Goal: Information Seeking & Learning: Learn about a topic

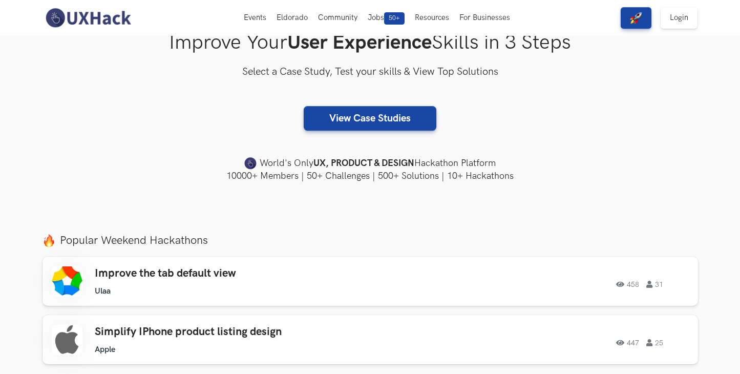
scroll to position [175, 0]
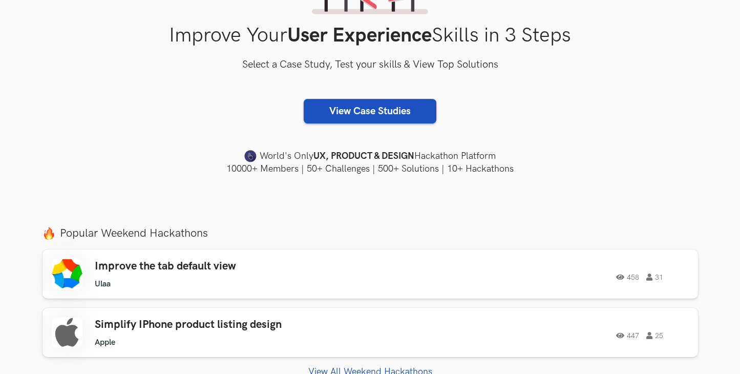
click at [382, 116] on link "View Case Studies" at bounding box center [370, 111] width 133 height 25
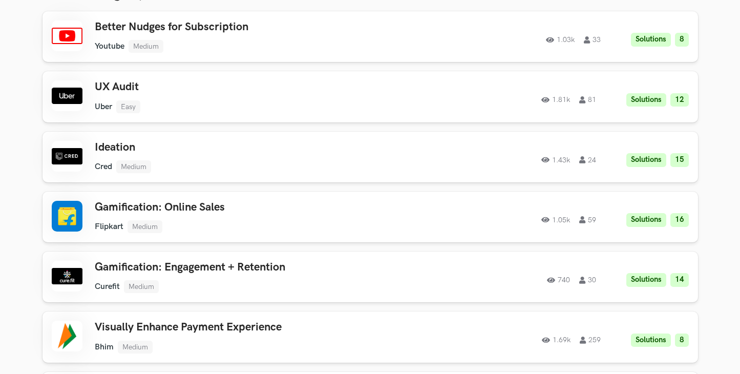
scroll to position [447, 0]
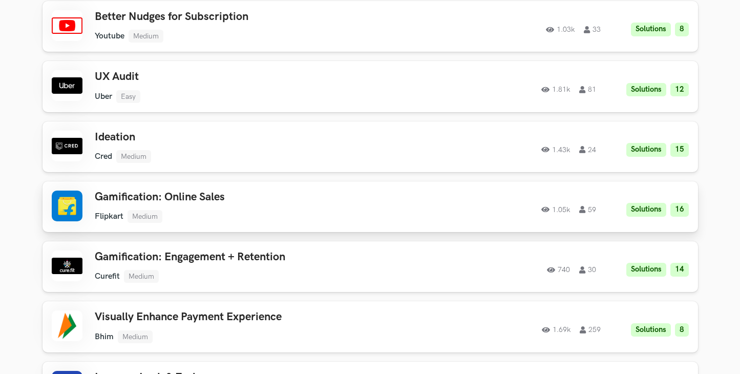
click at [186, 192] on h3 "Gamification: Online Sales" at bounding box center [240, 197] width 291 height 13
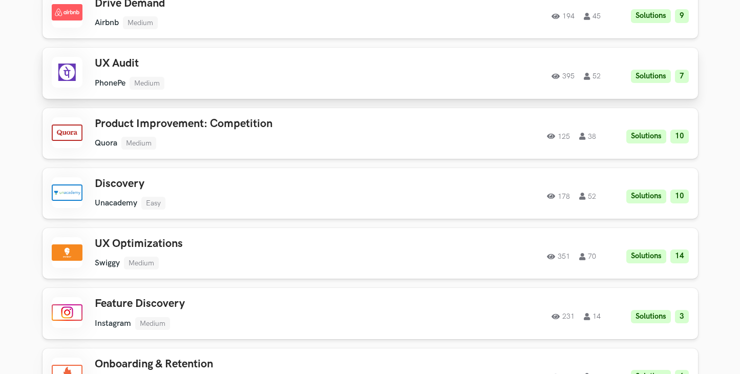
scroll to position [1923, 0]
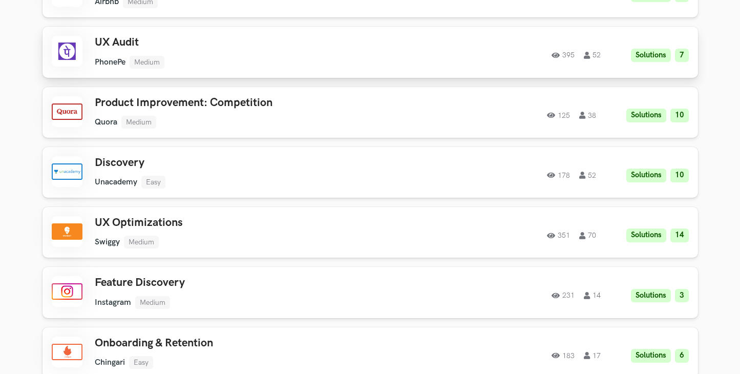
click at [124, 36] on h3 "UX Audit" at bounding box center [240, 42] width 291 height 13
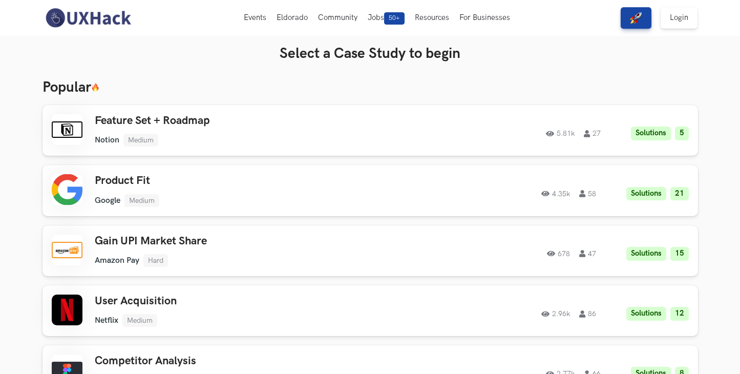
scroll to position [0, 0]
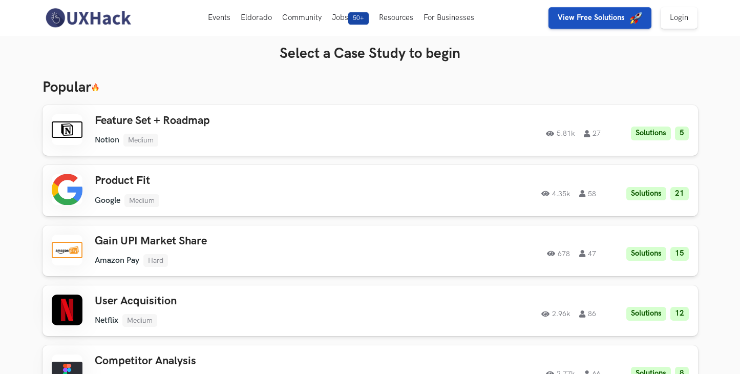
click at [639, 24] on img "button" at bounding box center [636, 18] width 12 height 12
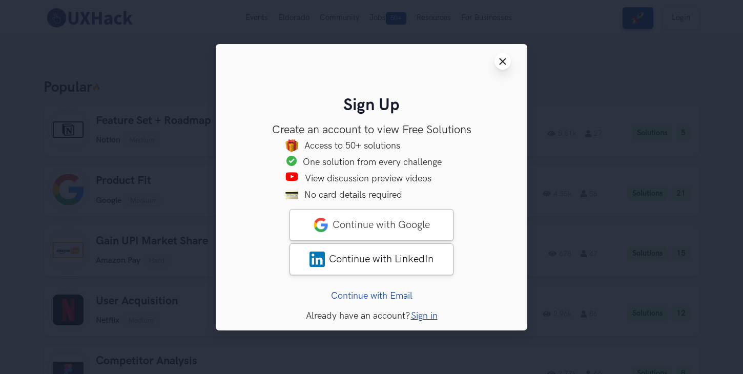
click at [501, 65] on icon "Close modal window" at bounding box center [502, 61] width 8 height 8
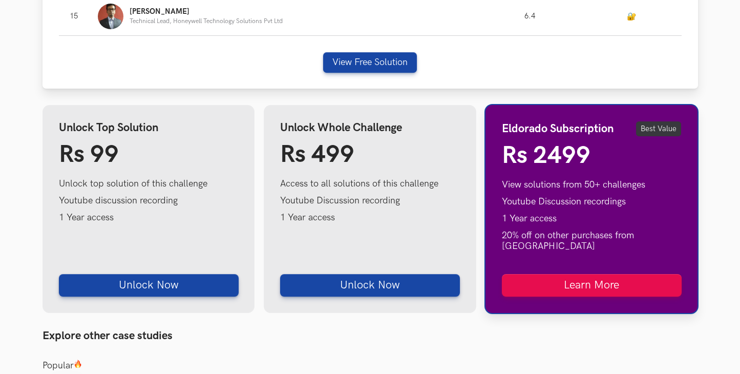
scroll to position [1288, 0]
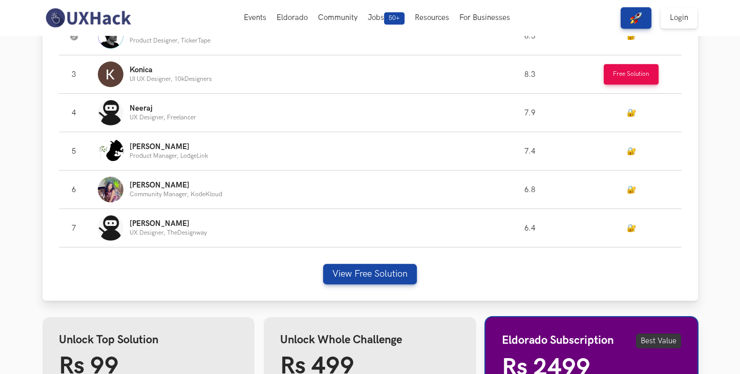
scroll to position [712, 0]
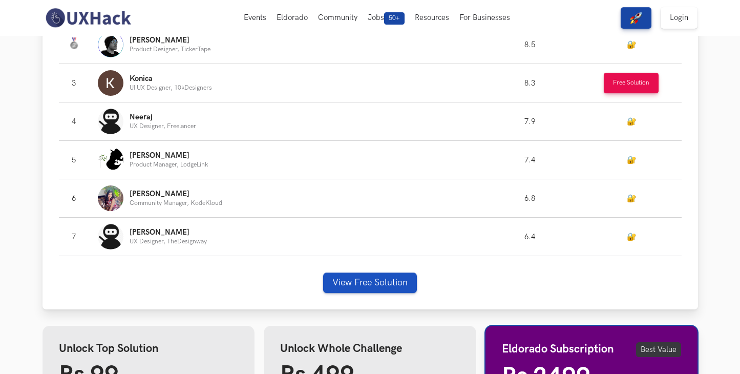
click at [409, 283] on button "View Free Solution" at bounding box center [370, 282] width 94 height 20
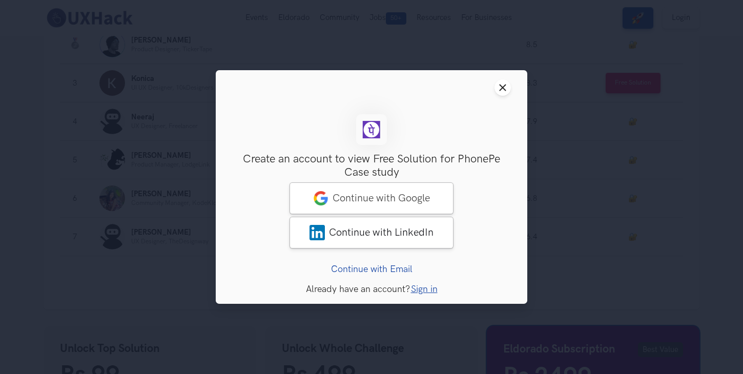
click at [509, 81] on header "Close modal window" at bounding box center [371, 87] width 311 height 35
click at [507, 85] on button "Close modal window" at bounding box center [502, 87] width 16 height 16
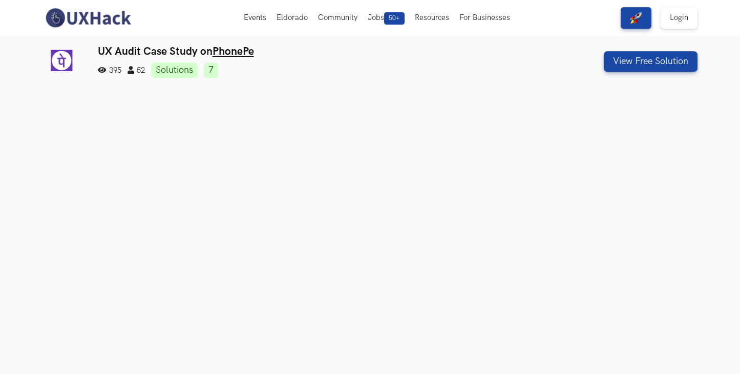
scroll to position [0, 0]
